Goal: Transaction & Acquisition: Purchase product/service

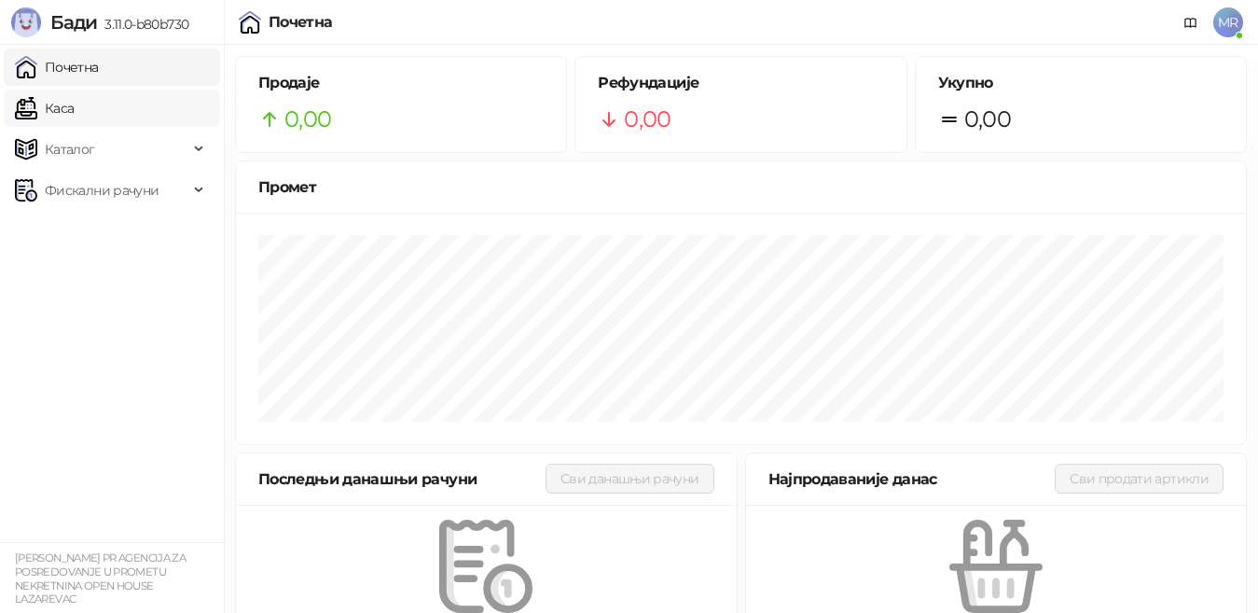
click at [74, 121] on link "Каса" at bounding box center [44, 108] width 59 height 37
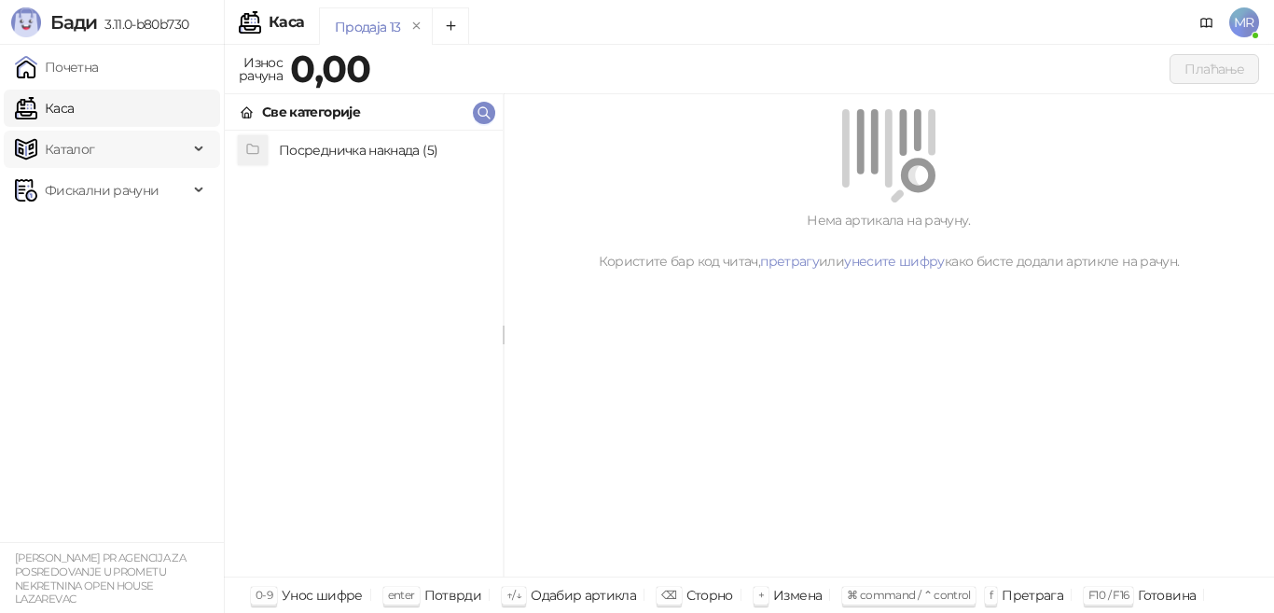
click at [100, 153] on span "Каталог" at bounding box center [101, 149] width 173 height 37
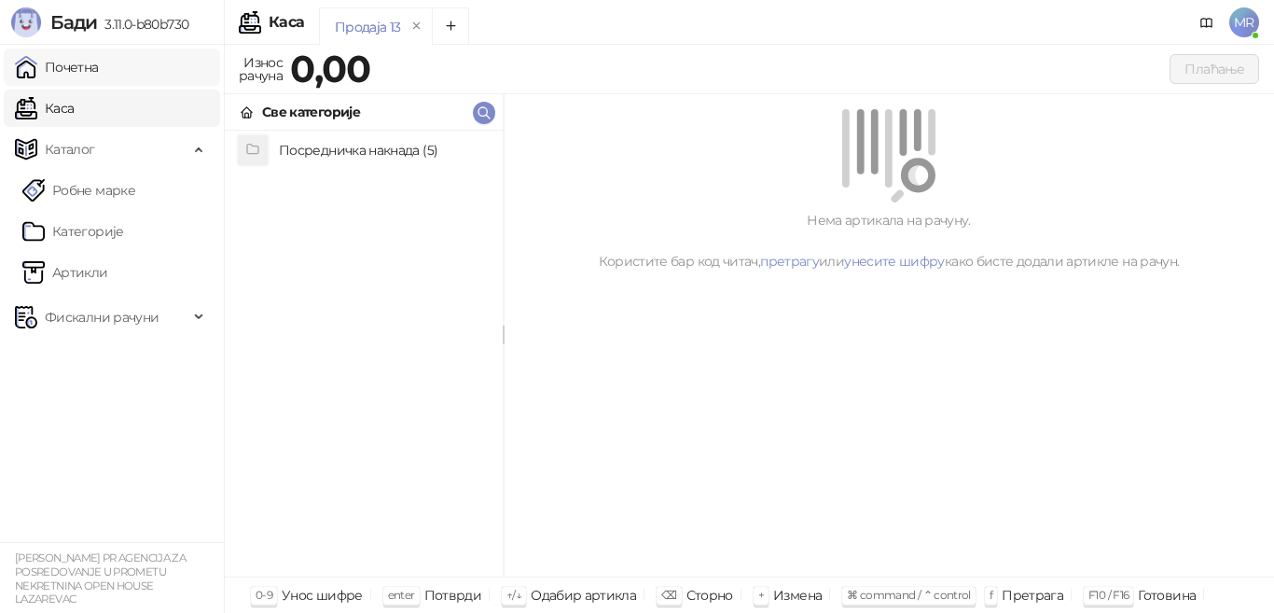
click at [96, 77] on link "Почетна" at bounding box center [57, 66] width 84 height 37
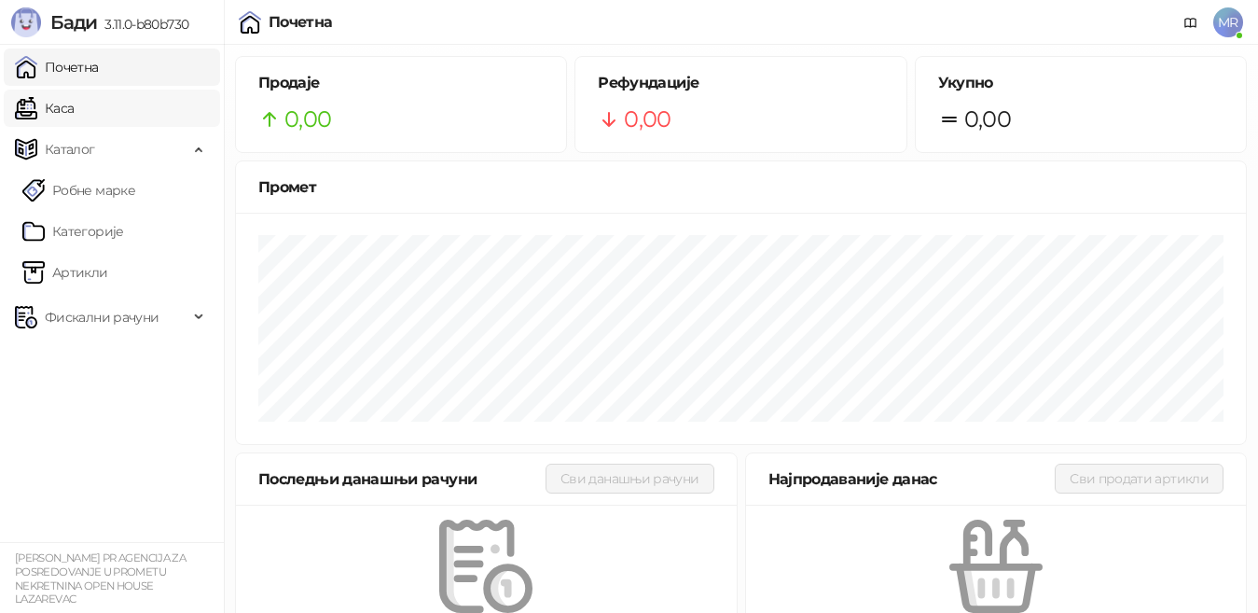
click at [74, 111] on link "Каса" at bounding box center [44, 108] width 59 height 37
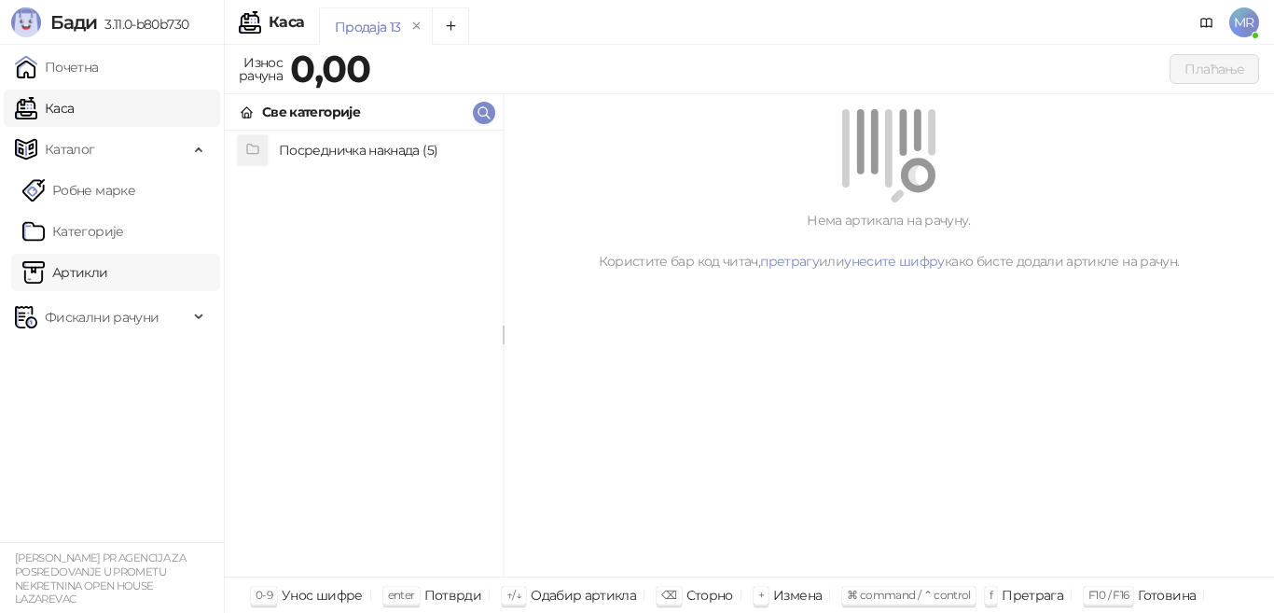
click at [108, 264] on link "Артикли" at bounding box center [65, 272] width 86 height 37
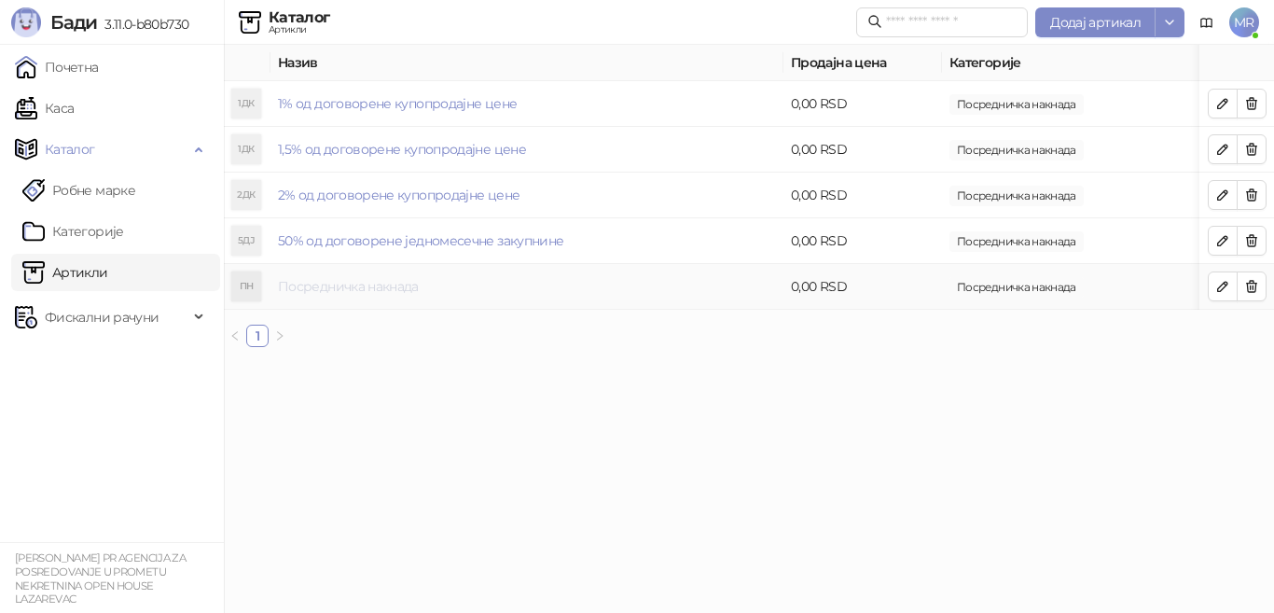
click at [372, 288] on link "Посредничка накнада" at bounding box center [348, 286] width 141 height 17
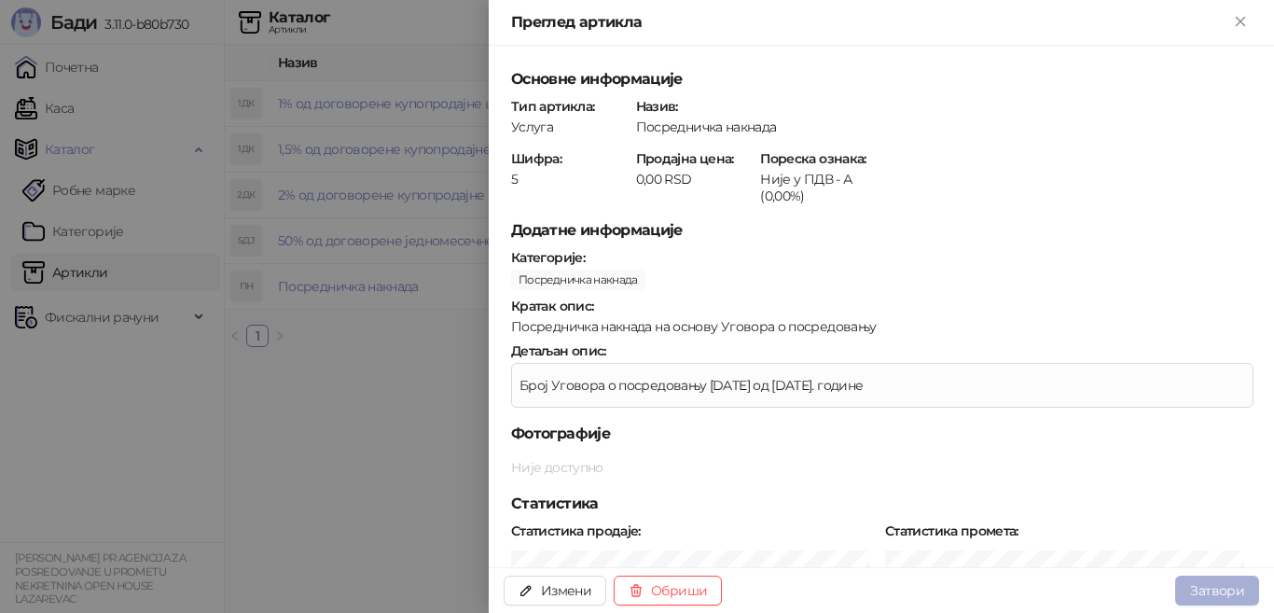
click at [1206, 594] on button "Затвори" at bounding box center [1217, 590] width 84 height 30
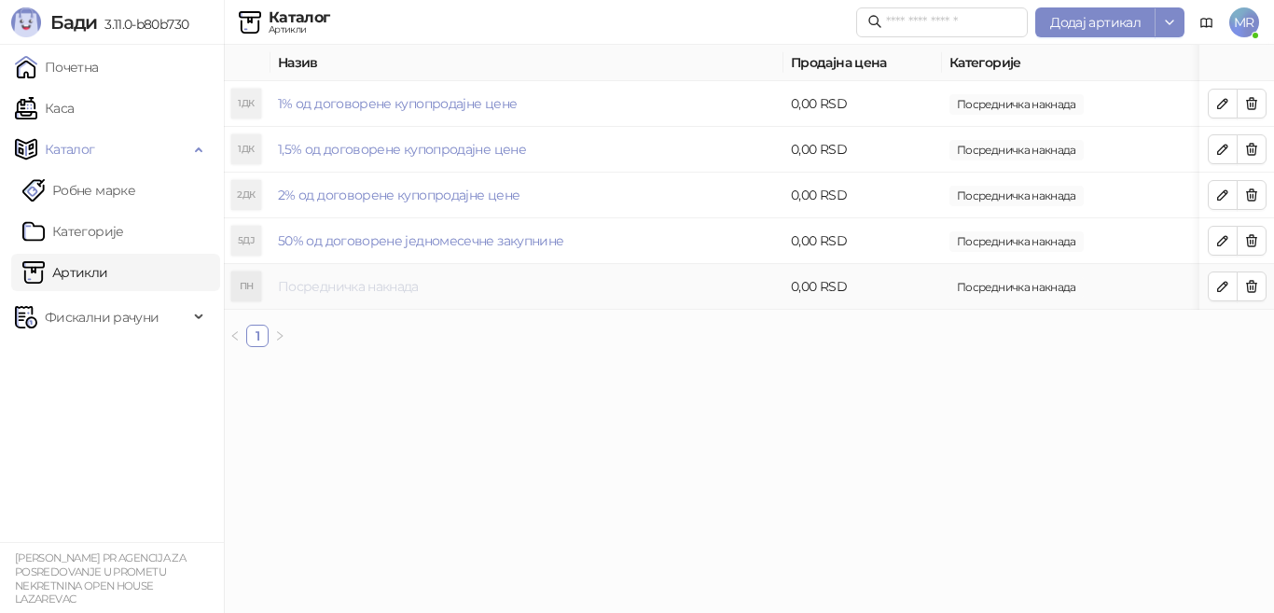
click at [390, 282] on link "Посредничка накнада" at bounding box center [348, 286] width 141 height 17
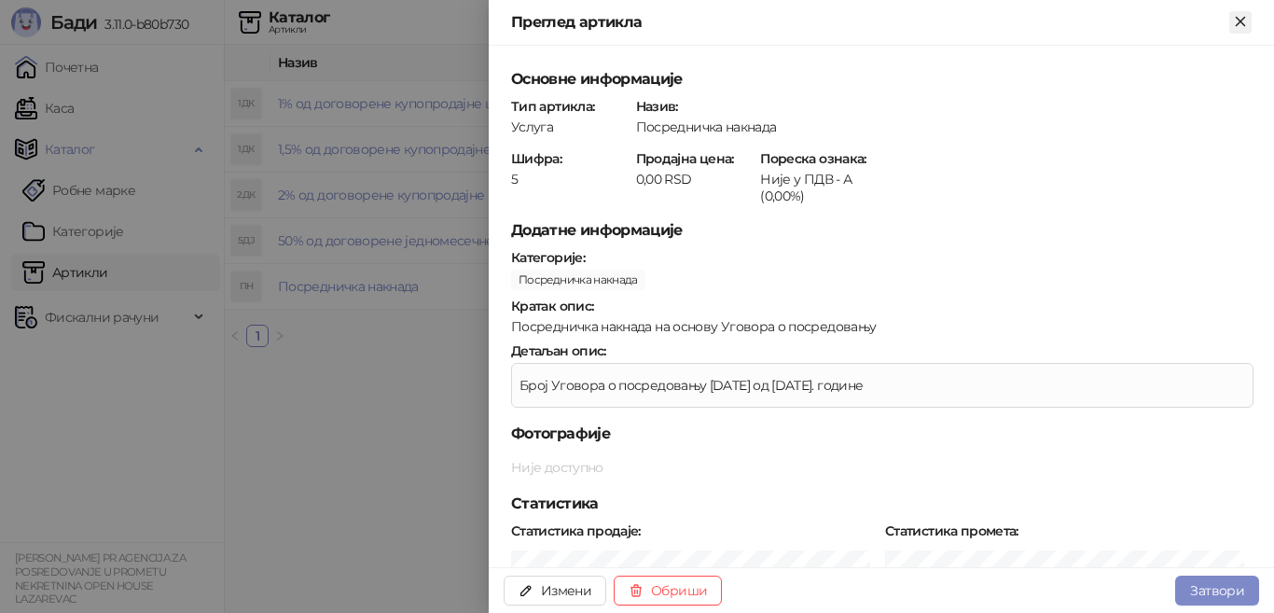
click at [1244, 25] on icon "Close" at bounding box center [1239, 21] width 8 height 8
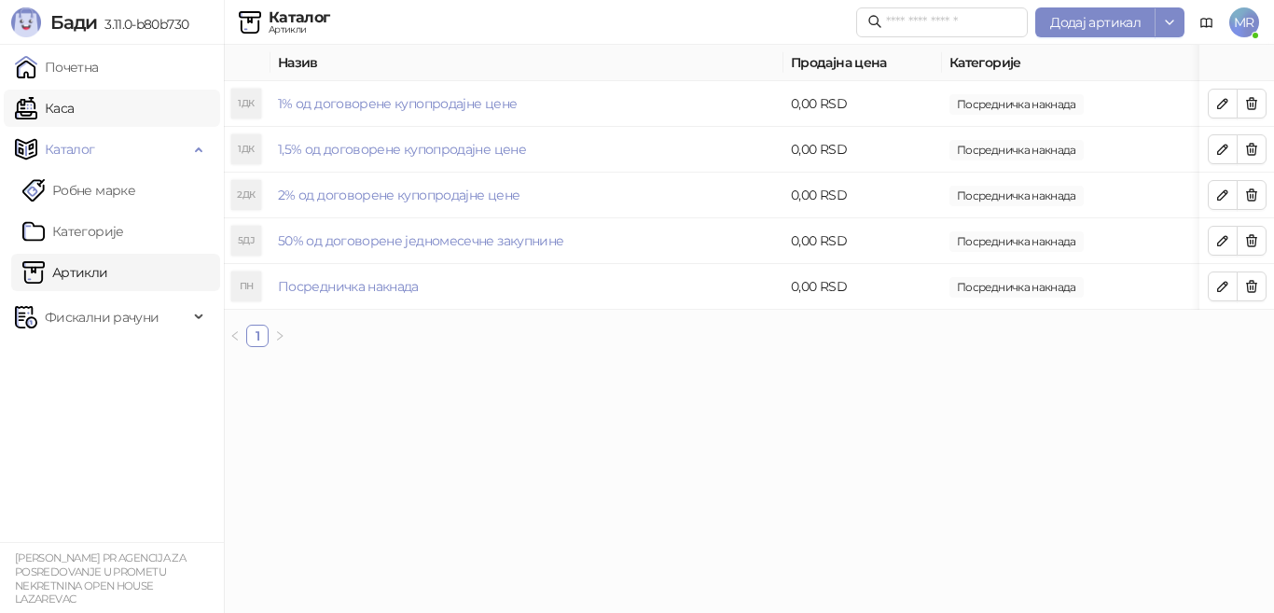
click at [74, 117] on link "Каса" at bounding box center [44, 108] width 59 height 37
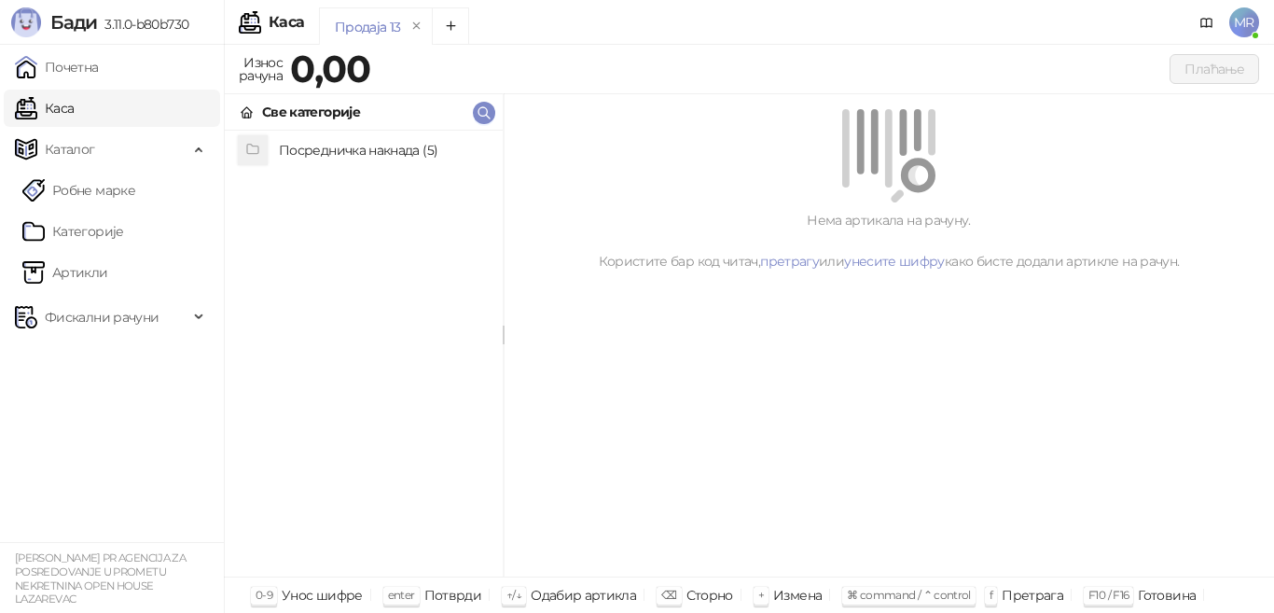
click at [308, 154] on h4 "Посредничка накнада (5)" at bounding box center [383, 150] width 209 height 30
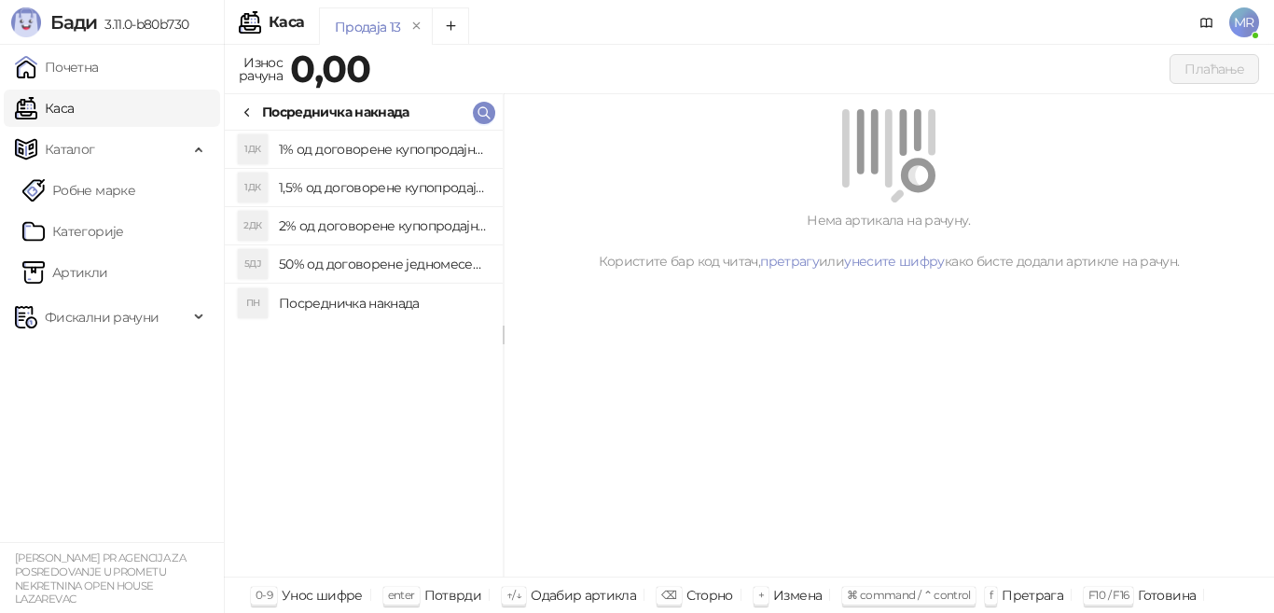
click at [348, 296] on h4 "Посредничка накнада" at bounding box center [383, 303] width 209 height 30
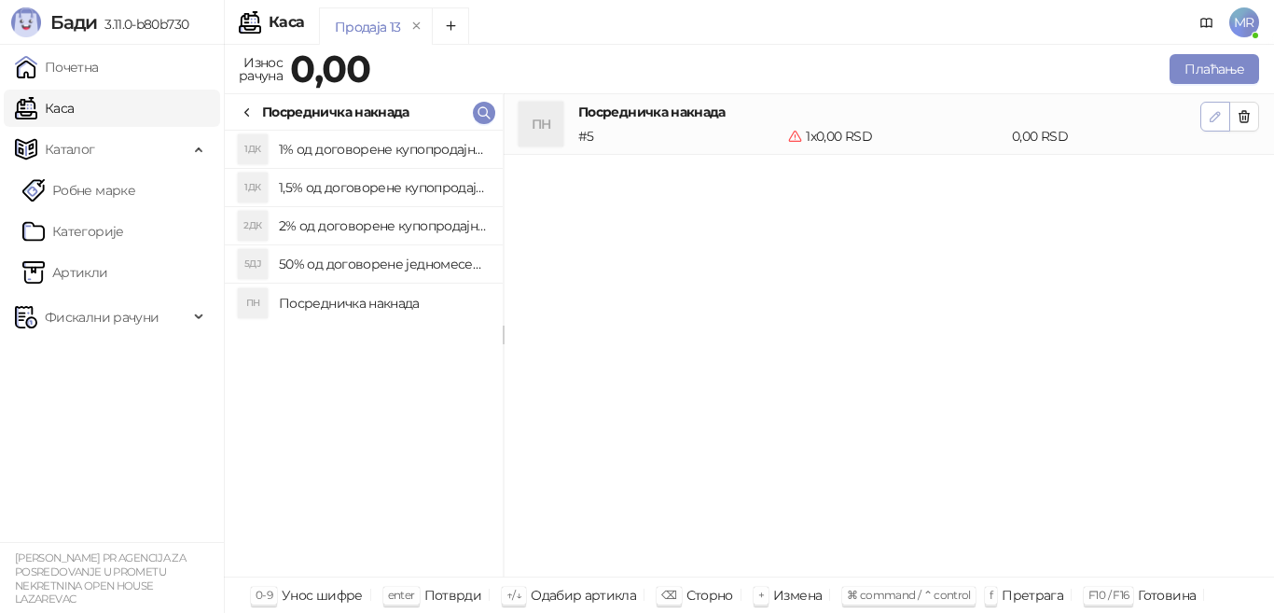
click at [1220, 110] on icon "button" at bounding box center [1214, 116] width 15 height 15
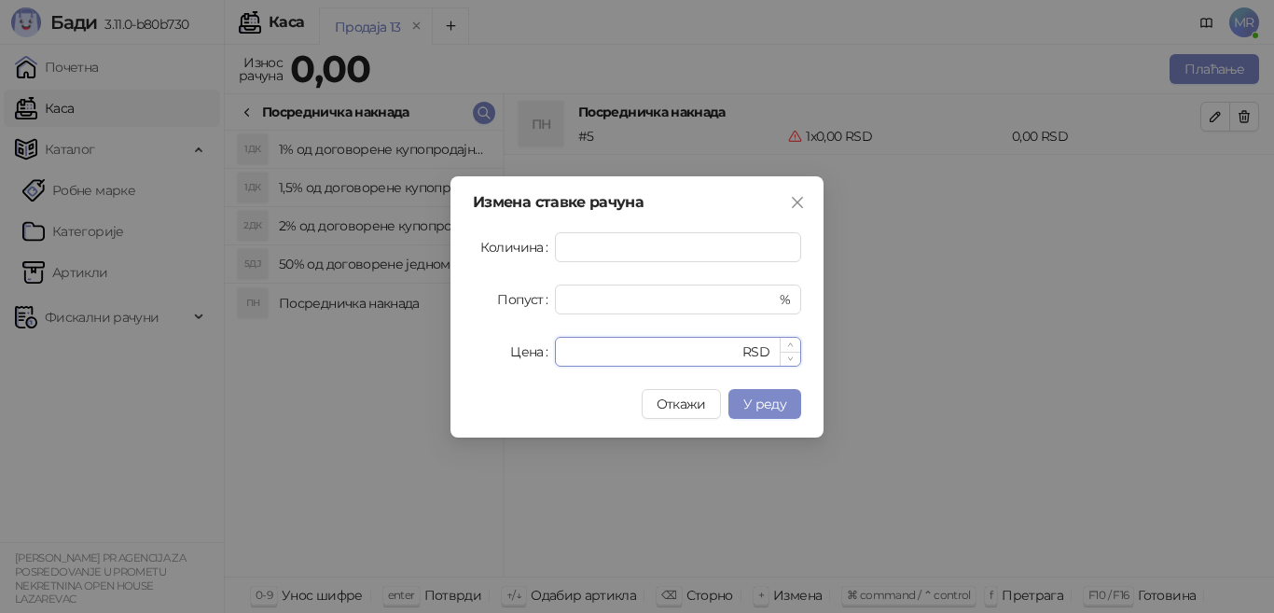
click at [640, 350] on input "*" at bounding box center [652, 351] width 172 height 28
type input "*****"
click at [752, 405] on span "У реду" at bounding box center [764, 403] width 43 height 17
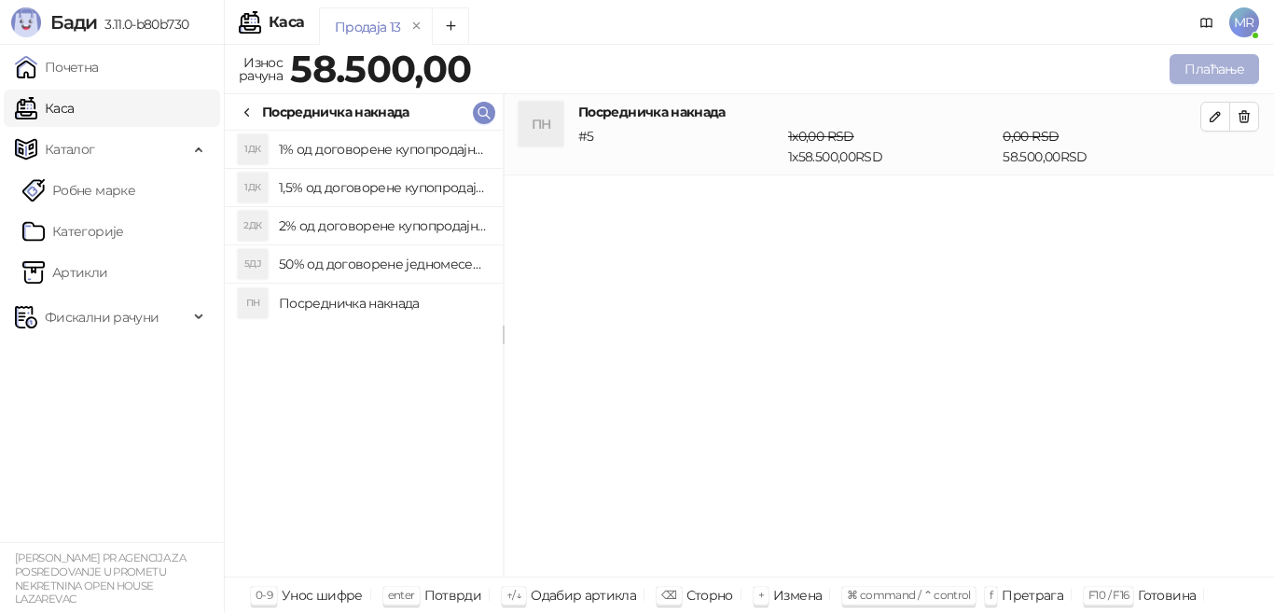
click at [1216, 72] on button "Плаћање" at bounding box center [1214, 69] width 90 height 30
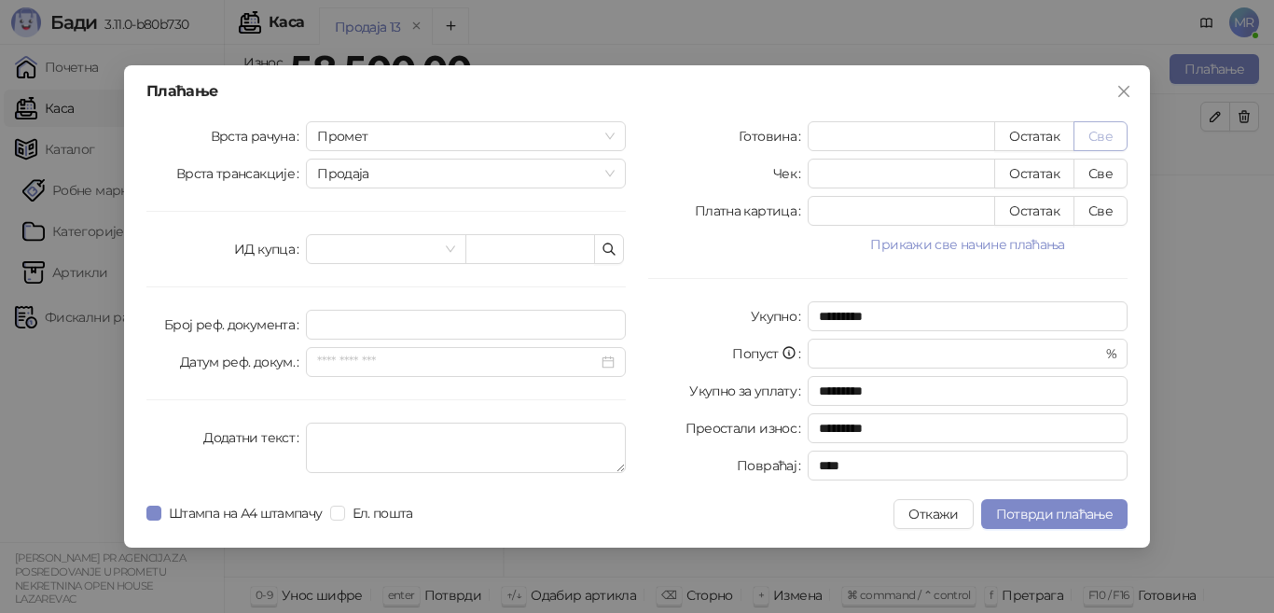
click at [1099, 136] on button "Све" at bounding box center [1100, 136] width 54 height 30
type input "*****"
type input "****"
click at [442, 461] on textarea "Додатни текст" at bounding box center [466, 447] width 320 height 50
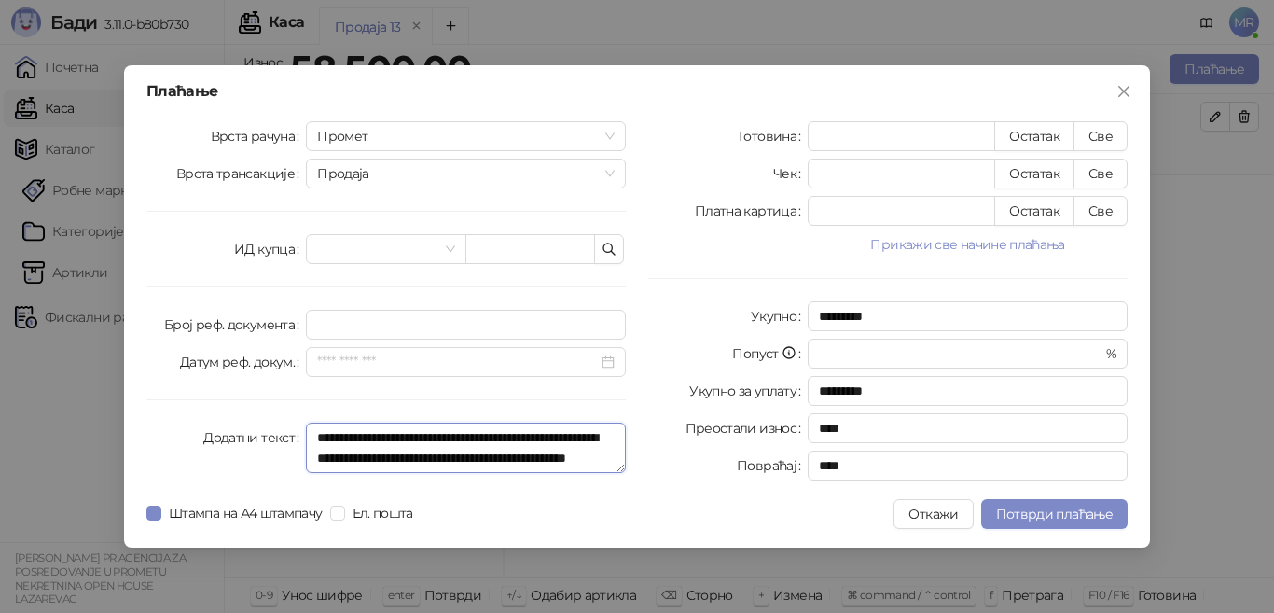
scroll to position [41, 0]
type textarea "**********"
click at [1075, 518] on span "Потврди плаћање" at bounding box center [1054, 513] width 117 height 17
